Goal: Task Accomplishment & Management: Use online tool/utility

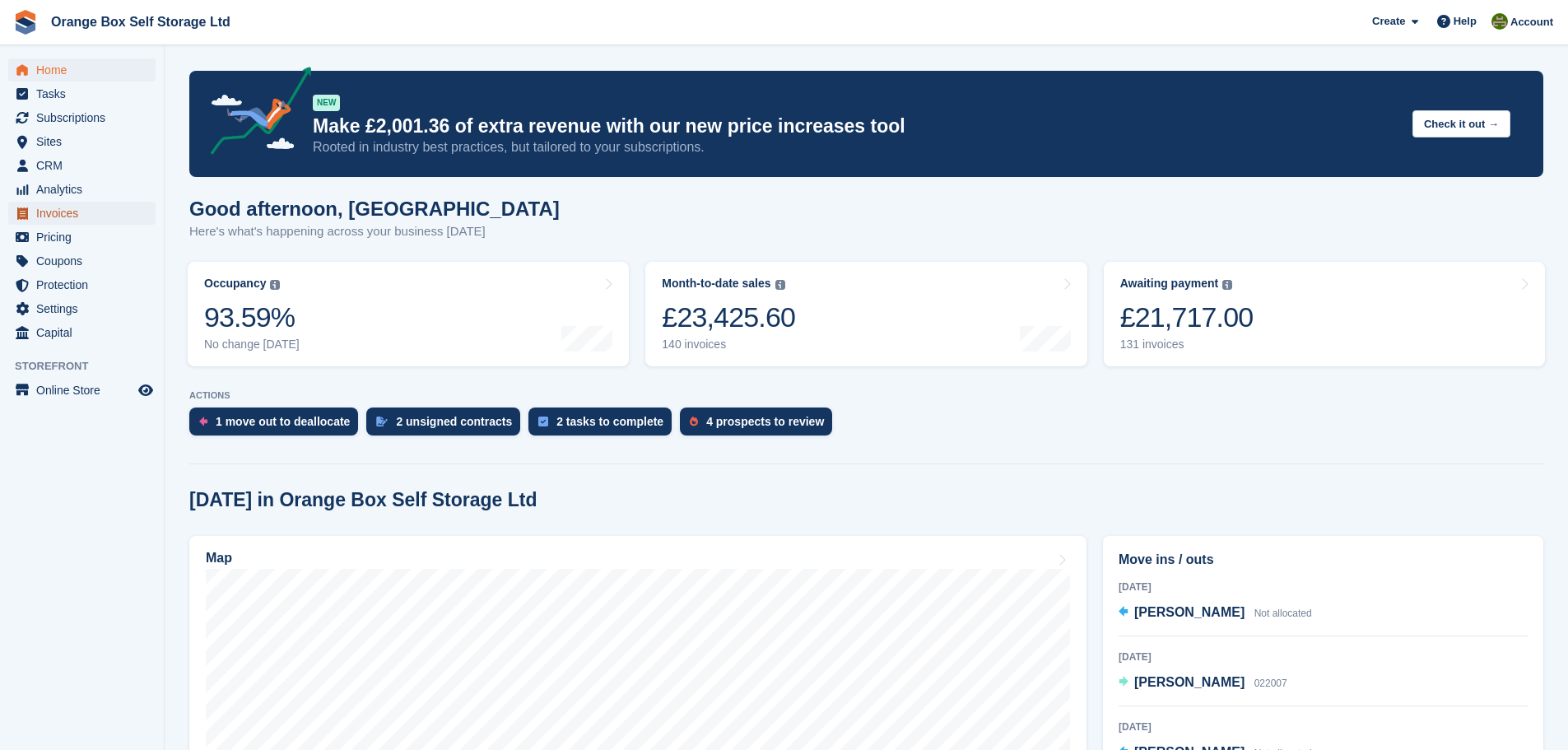
click at [80, 218] on span "Invoices" at bounding box center [85, 213] width 99 height 23
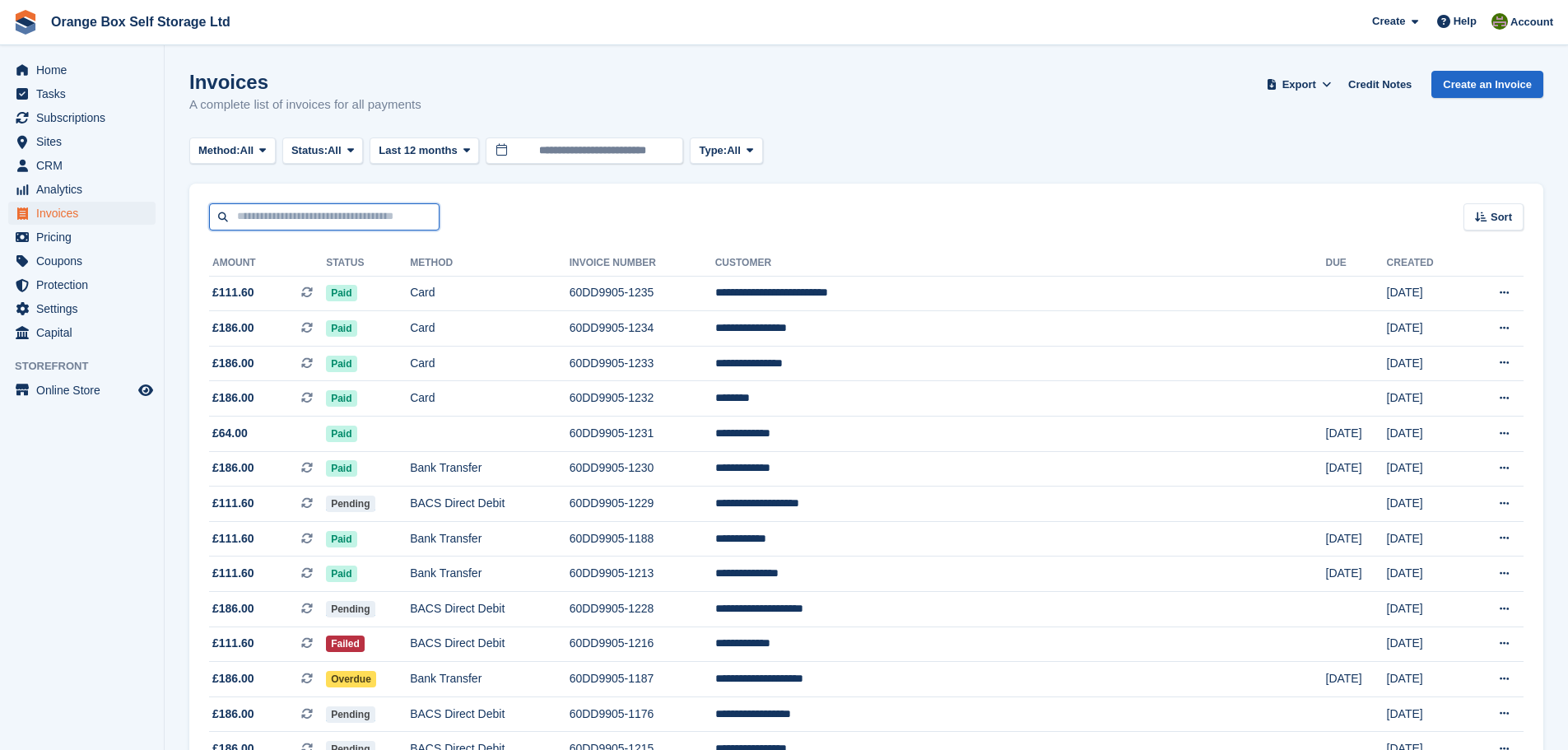
click at [338, 225] on input "text" at bounding box center [324, 216] width 230 height 27
type input "*"
type input "****"
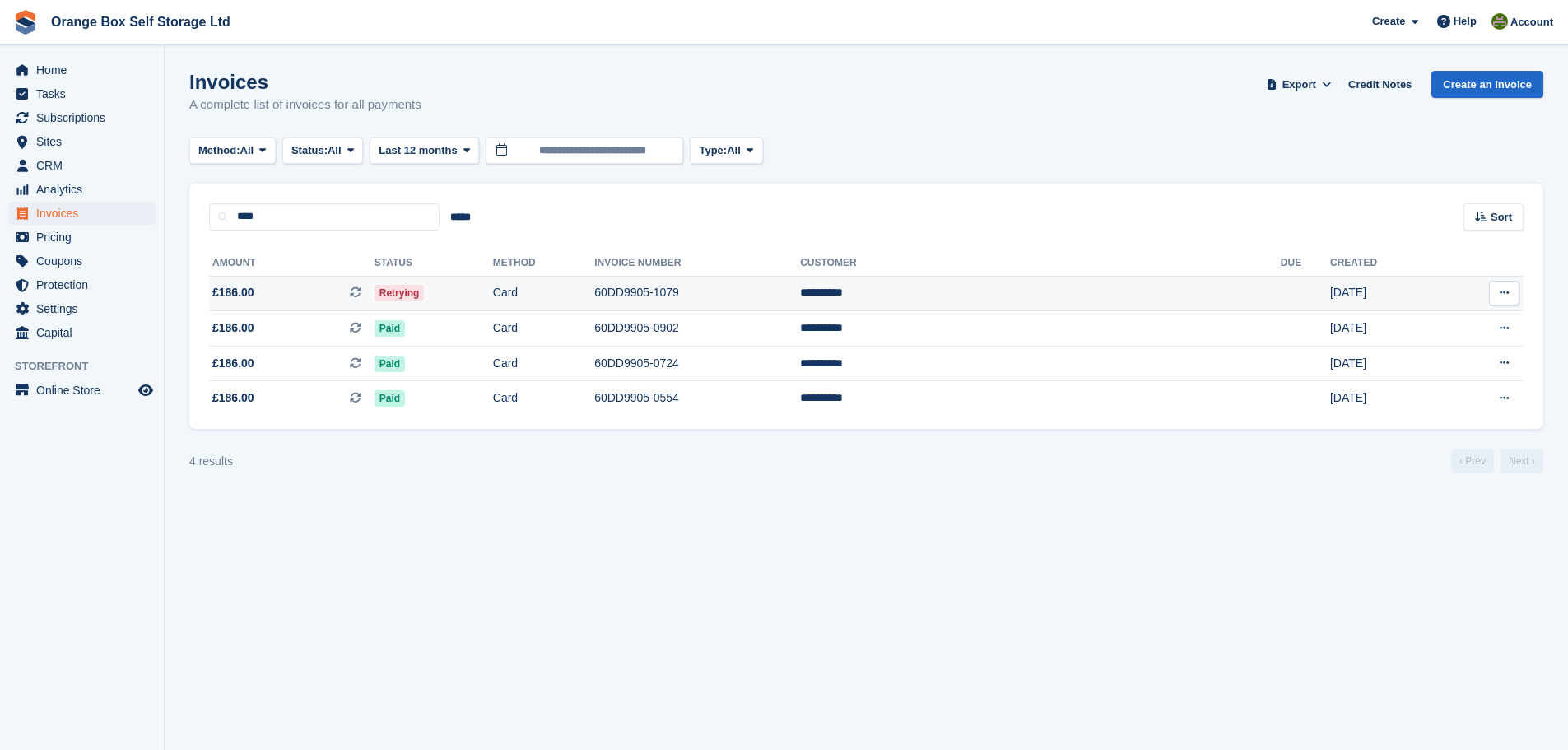
click at [493, 282] on td "Retrying" at bounding box center [433, 293] width 119 height 35
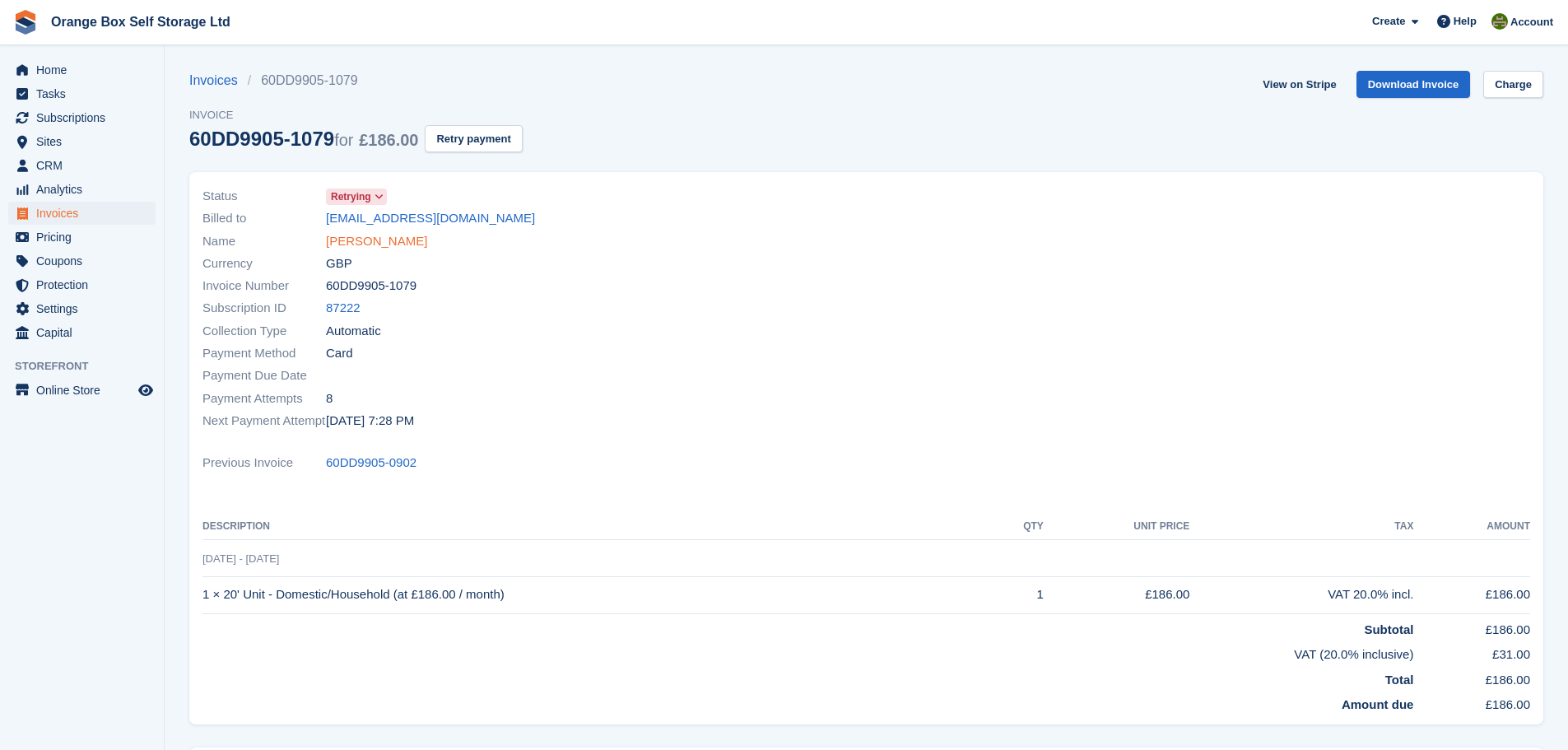
click at [361, 242] on link "Kenny Rudd" at bounding box center [377, 241] width 101 height 19
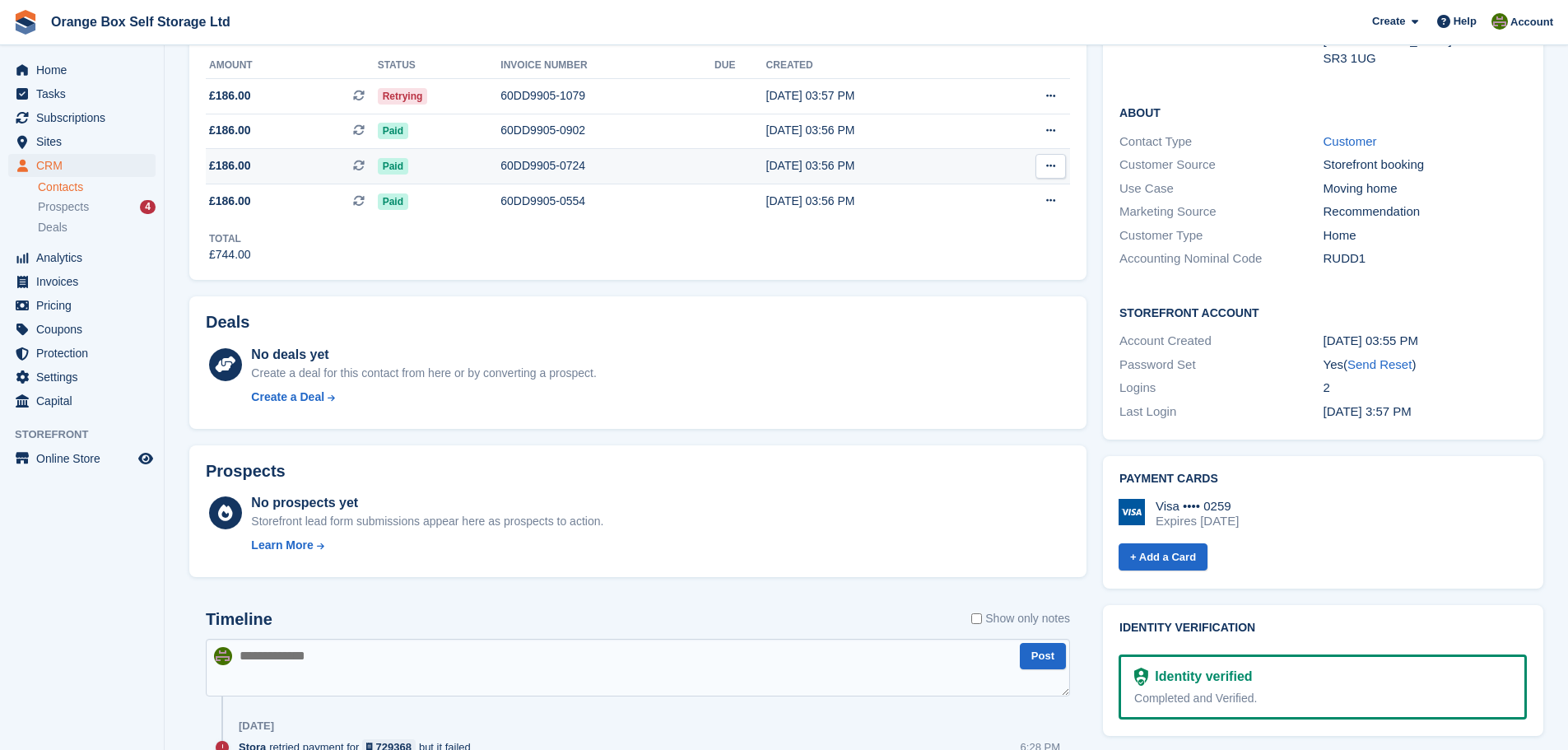
scroll to position [329, 0]
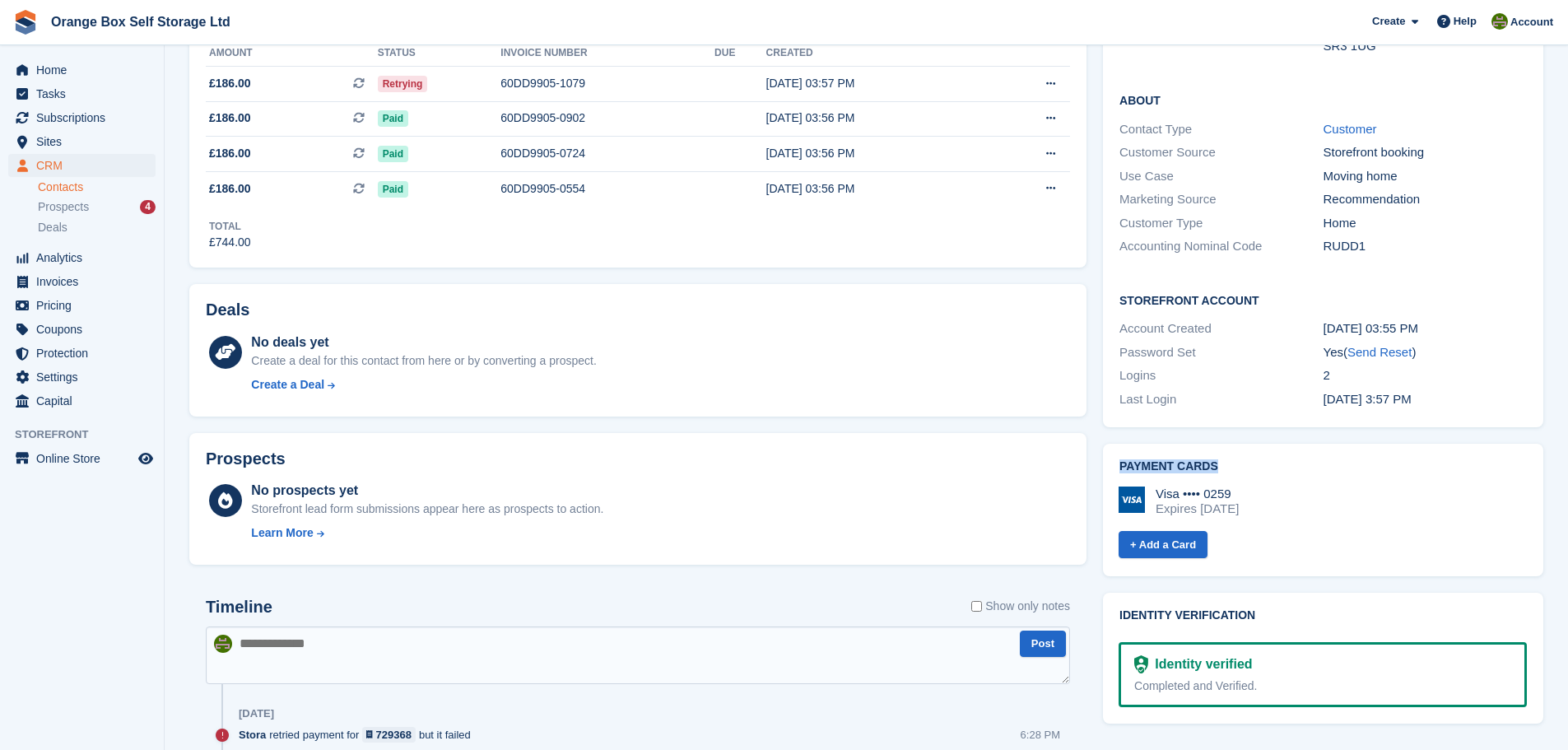
drag, startPoint x: 1121, startPoint y: 429, endPoint x: 1221, endPoint y: 432, distance: 100.0
click at [1221, 460] on h2 "Payment cards" at bounding box center [1323, 466] width 408 height 14
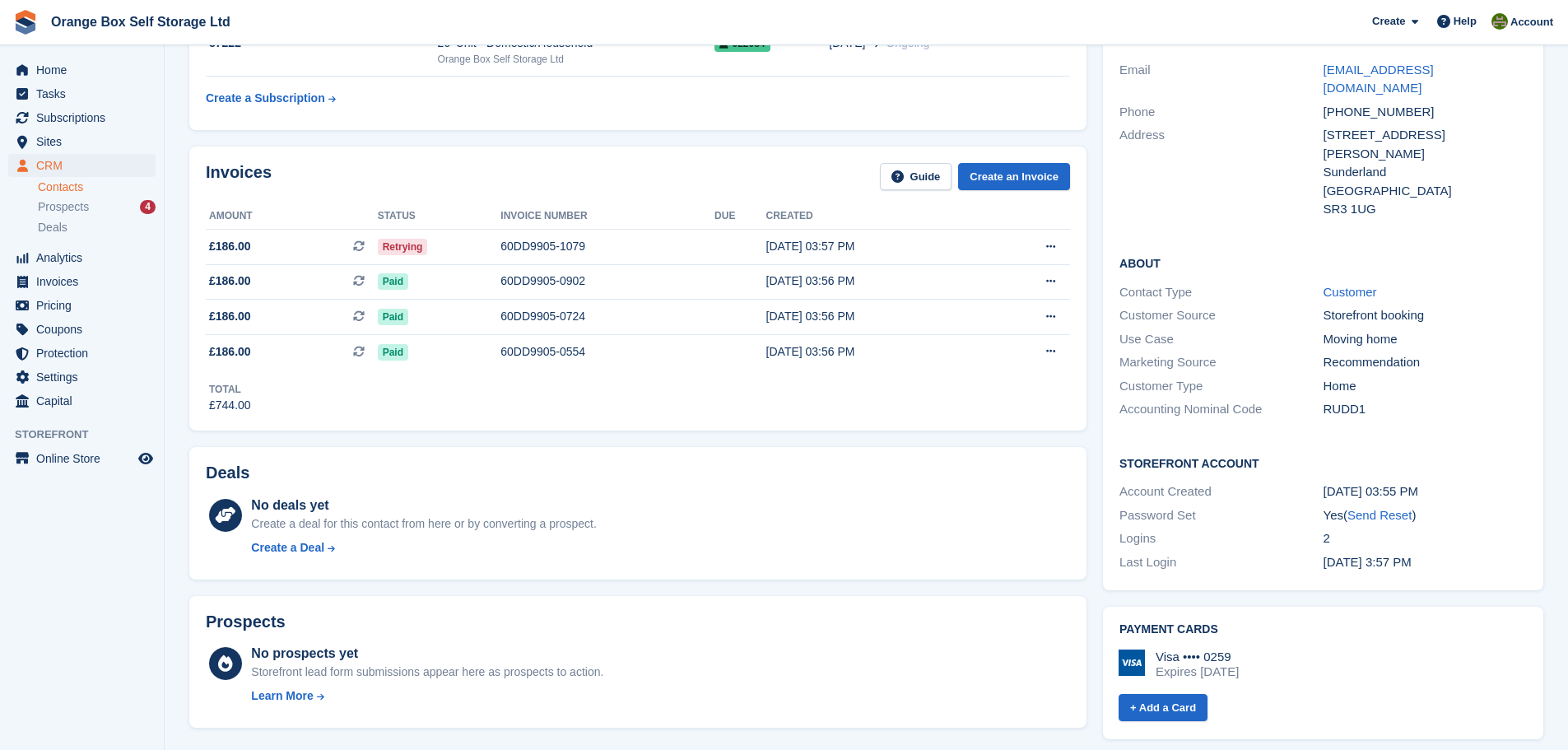
scroll to position [165, 0]
click at [678, 250] on div "60DD9905-1079" at bounding box center [607, 247] width 214 height 17
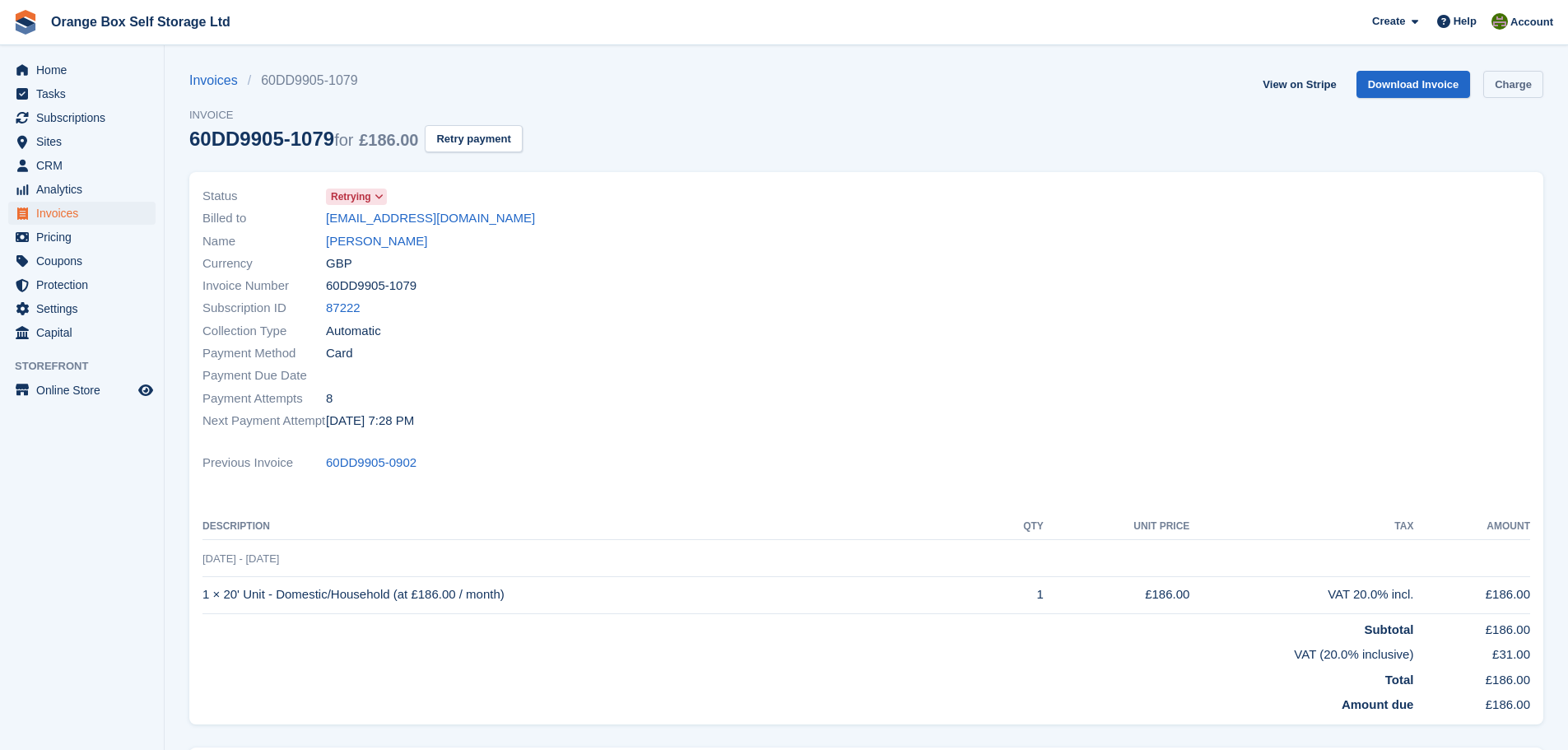
click at [1525, 81] on link "Charge" at bounding box center [1513, 84] width 60 height 27
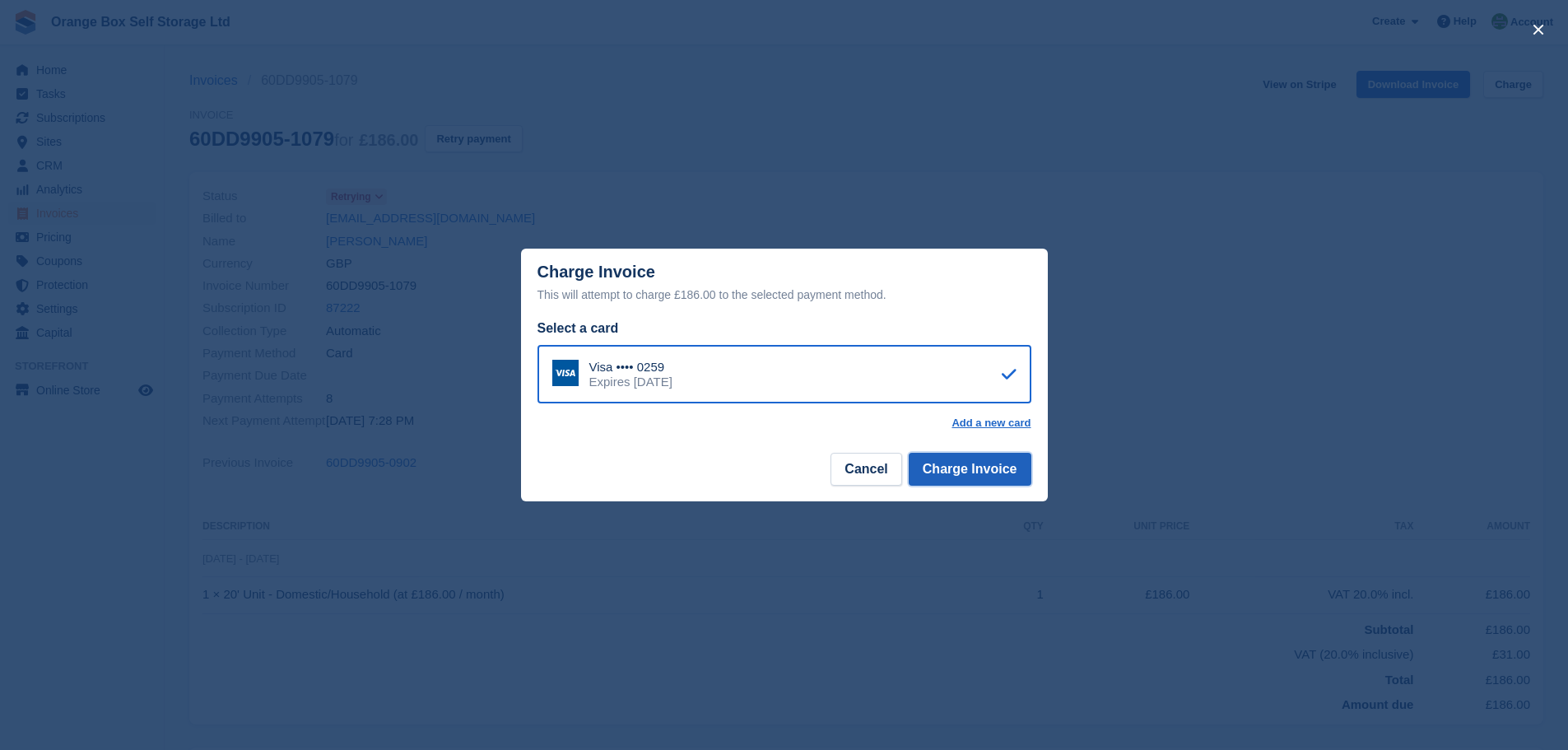
click at [986, 467] on button "Charge Invoice" at bounding box center [969, 469] width 122 height 33
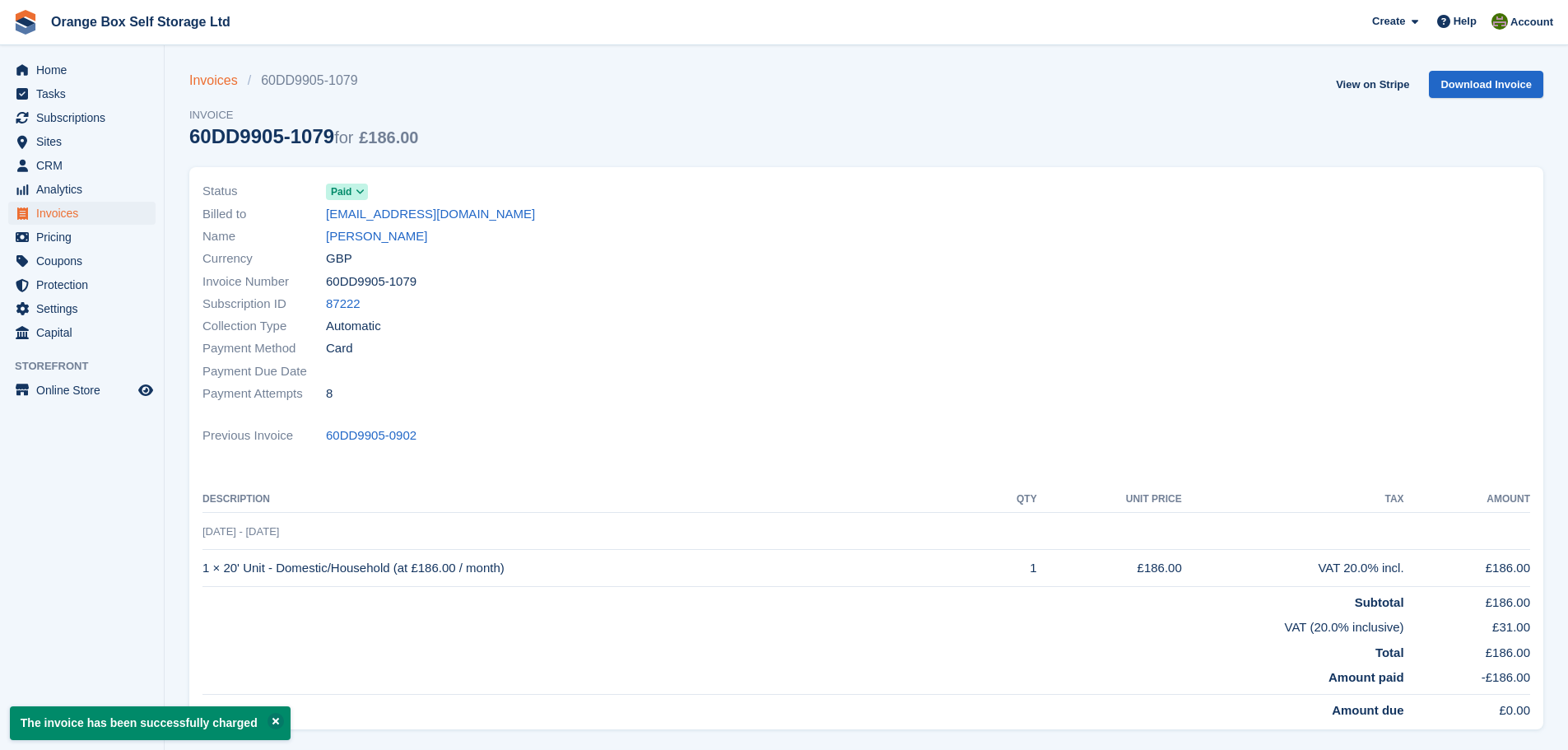
click at [227, 82] on link "Invoices" at bounding box center [218, 81] width 59 height 20
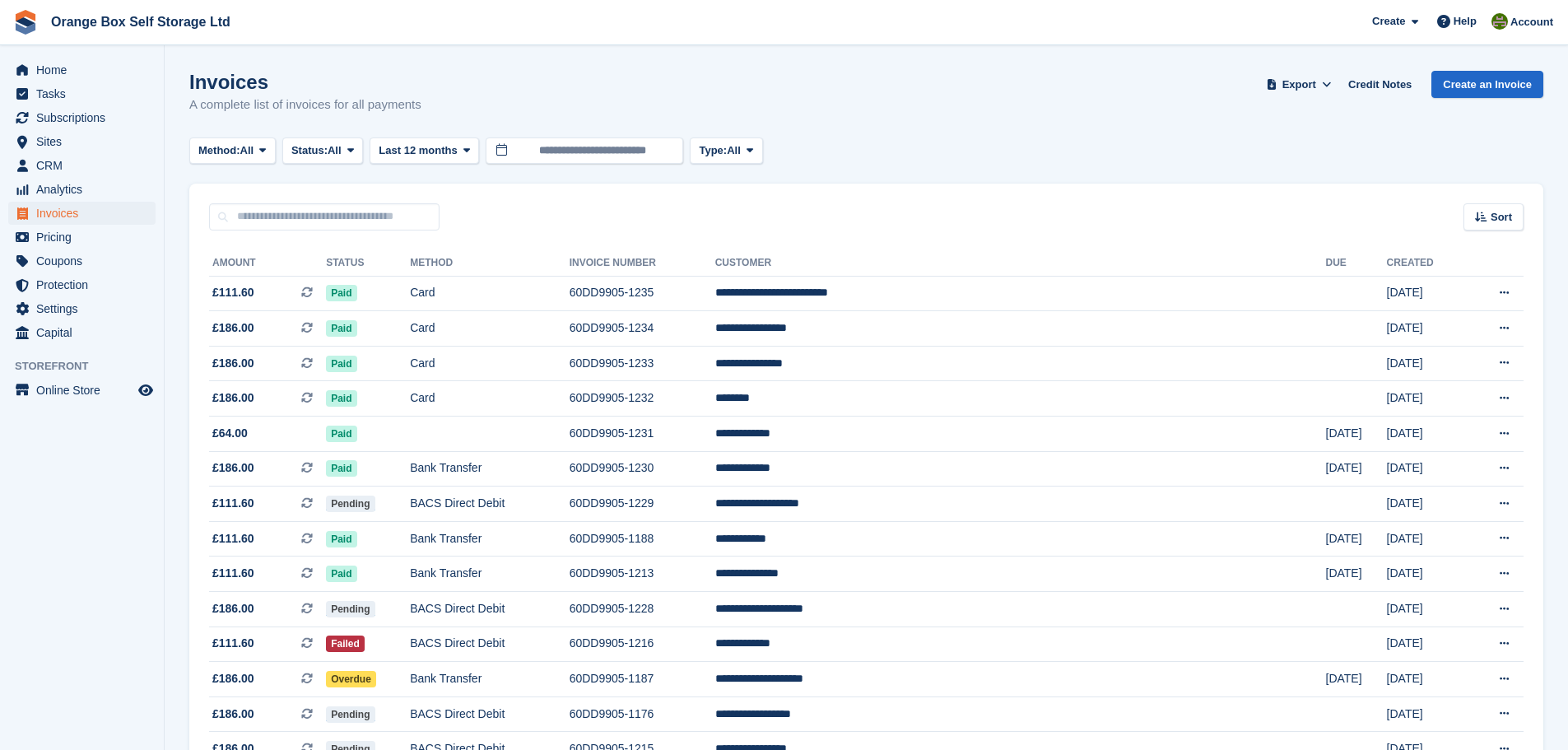
click at [329, 224] on input "text" at bounding box center [324, 216] width 230 height 27
type input "****"
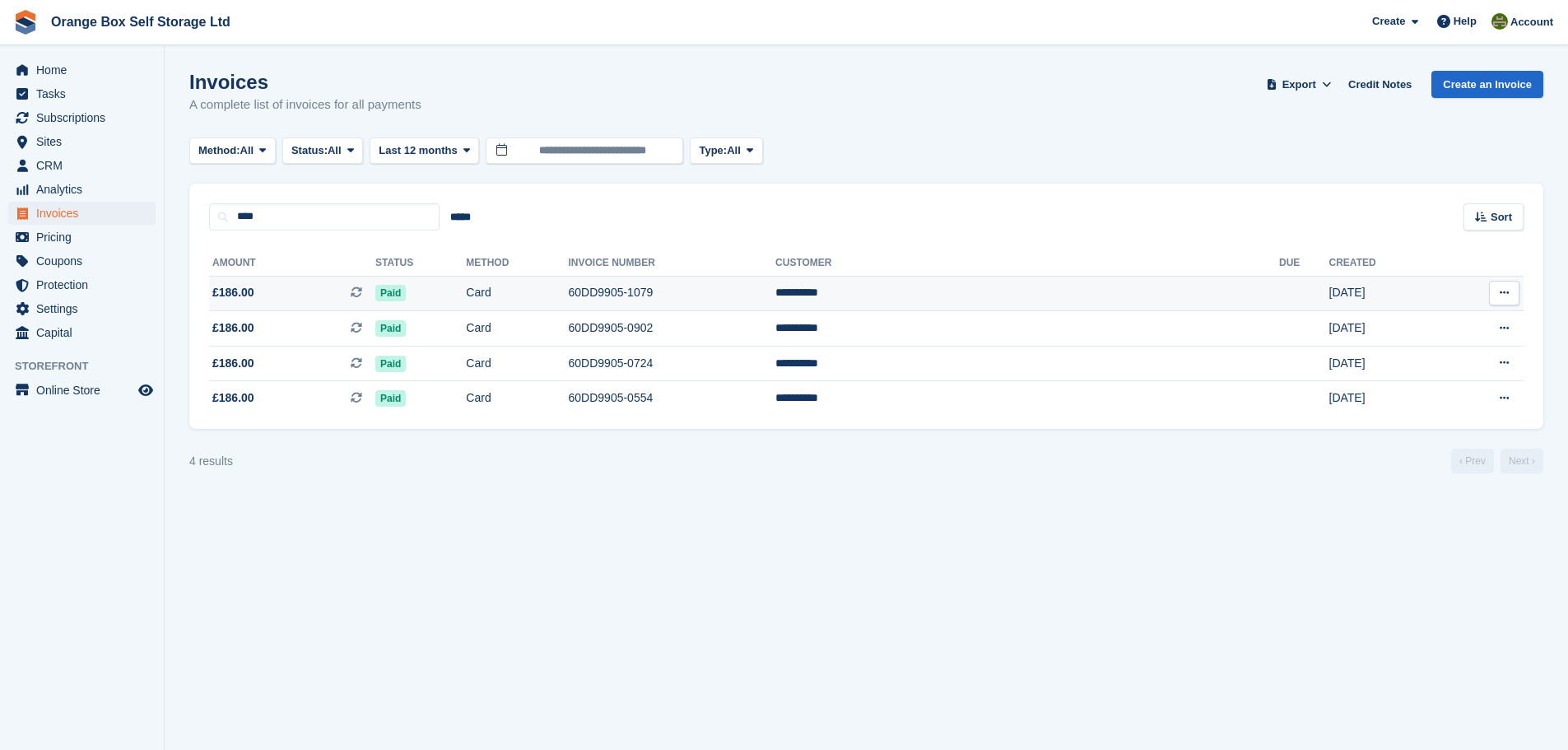
click at [736, 290] on td "60DD9905-1079" at bounding box center [672, 293] width 207 height 35
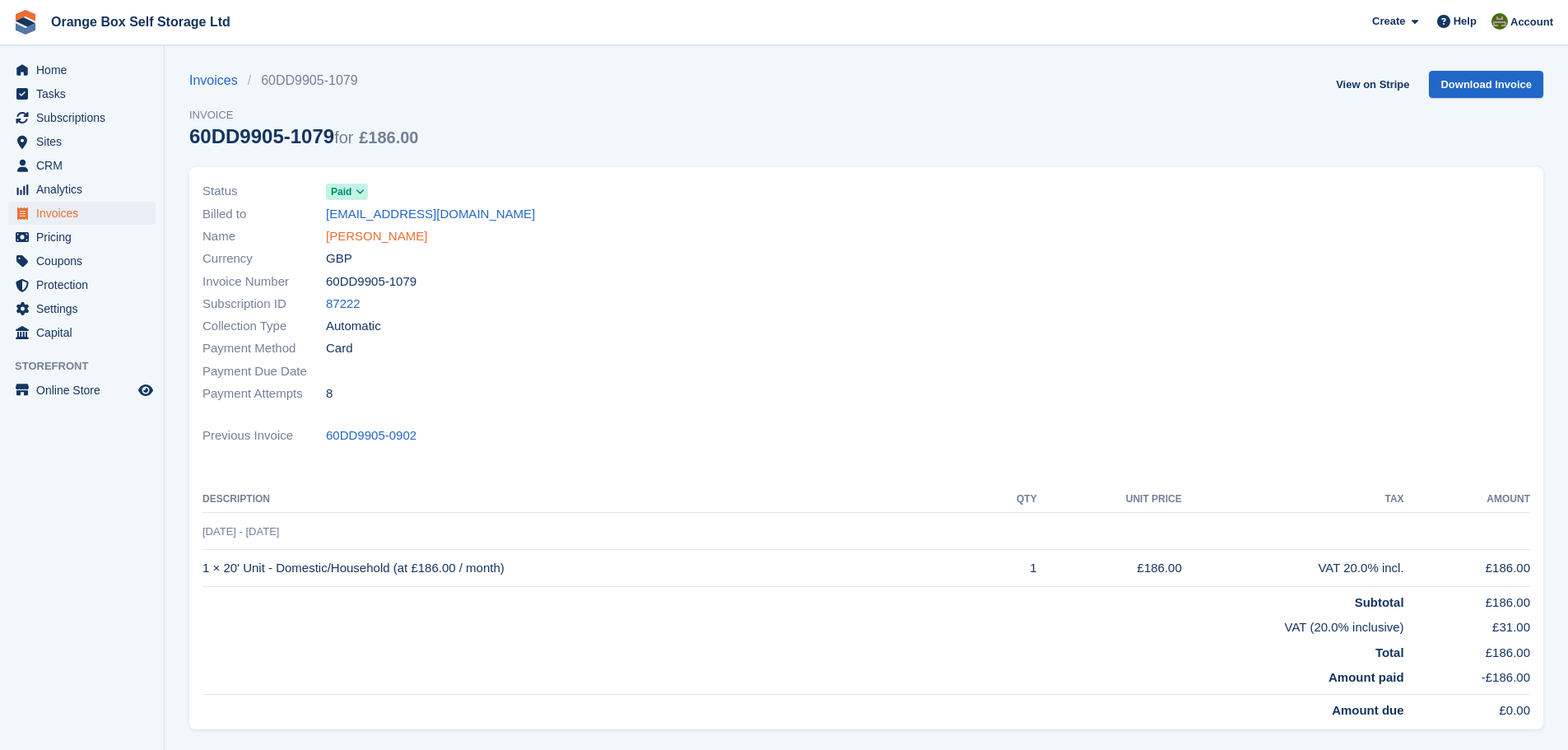
click at [344, 238] on link "[PERSON_NAME]" at bounding box center [377, 236] width 101 height 19
